Goal: Find contact information: Find contact information

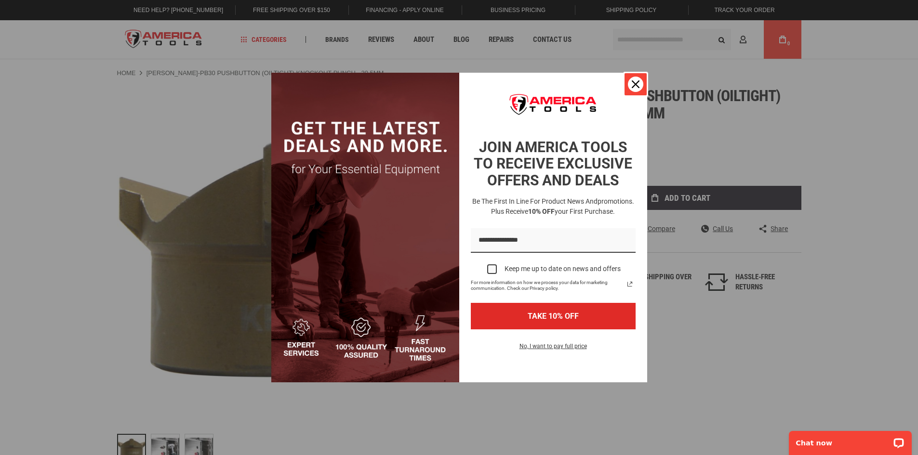
click at [637, 86] on icon "close icon" at bounding box center [636, 84] width 8 height 8
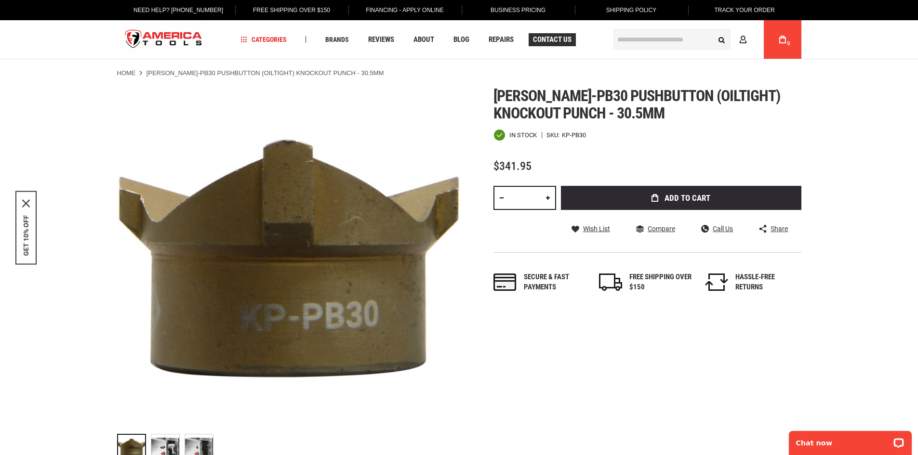
click at [550, 43] on span "Contact Us" at bounding box center [552, 39] width 39 height 7
